Goal: Book appointment/travel/reservation

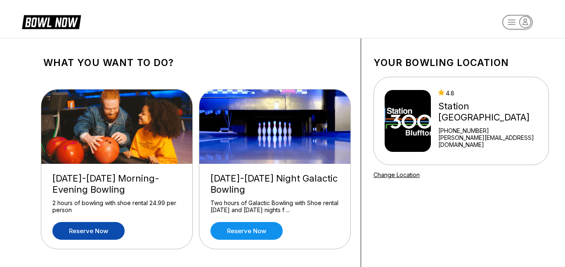
click at [105, 230] on link "Reserve now" at bounding box center [88, 231] width 72 height 18
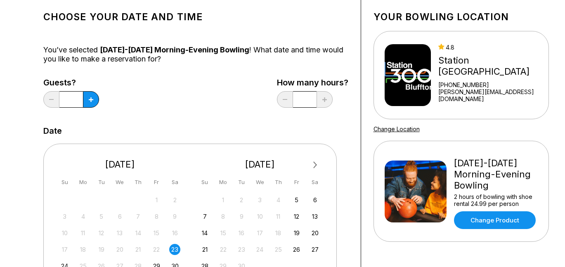
scroll to position [46, 0]
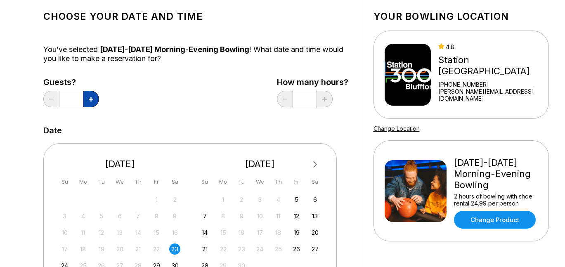
click at [86, 98] on button at bounding box center [91, 99] width 16 height 17
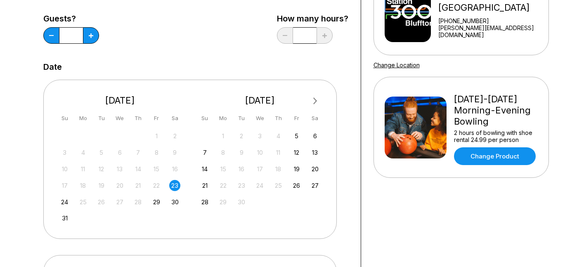
scroll to position [114, 0]
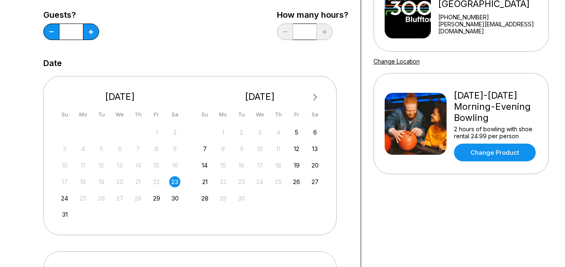
click at [173, 181] on div "23" at bounding box center [174, 181] width 11 height 11
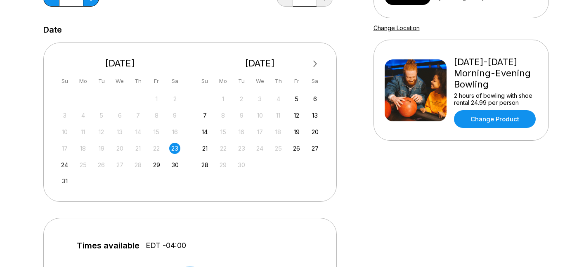
scroll to position [17, 0]
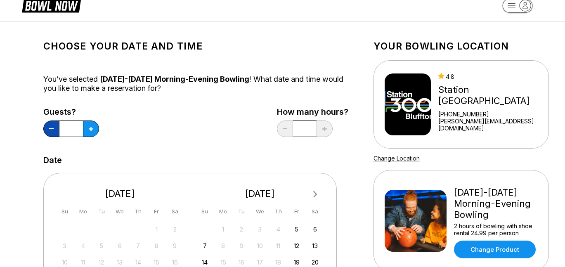
click at [52, 131] on button at bounding box center [51, 129] width 16 height 17
click at [90, 132] on button at bounding box center [91, 129] width 16 height 17
type input "*"
